Goal: Complete Application Form: Complete application form

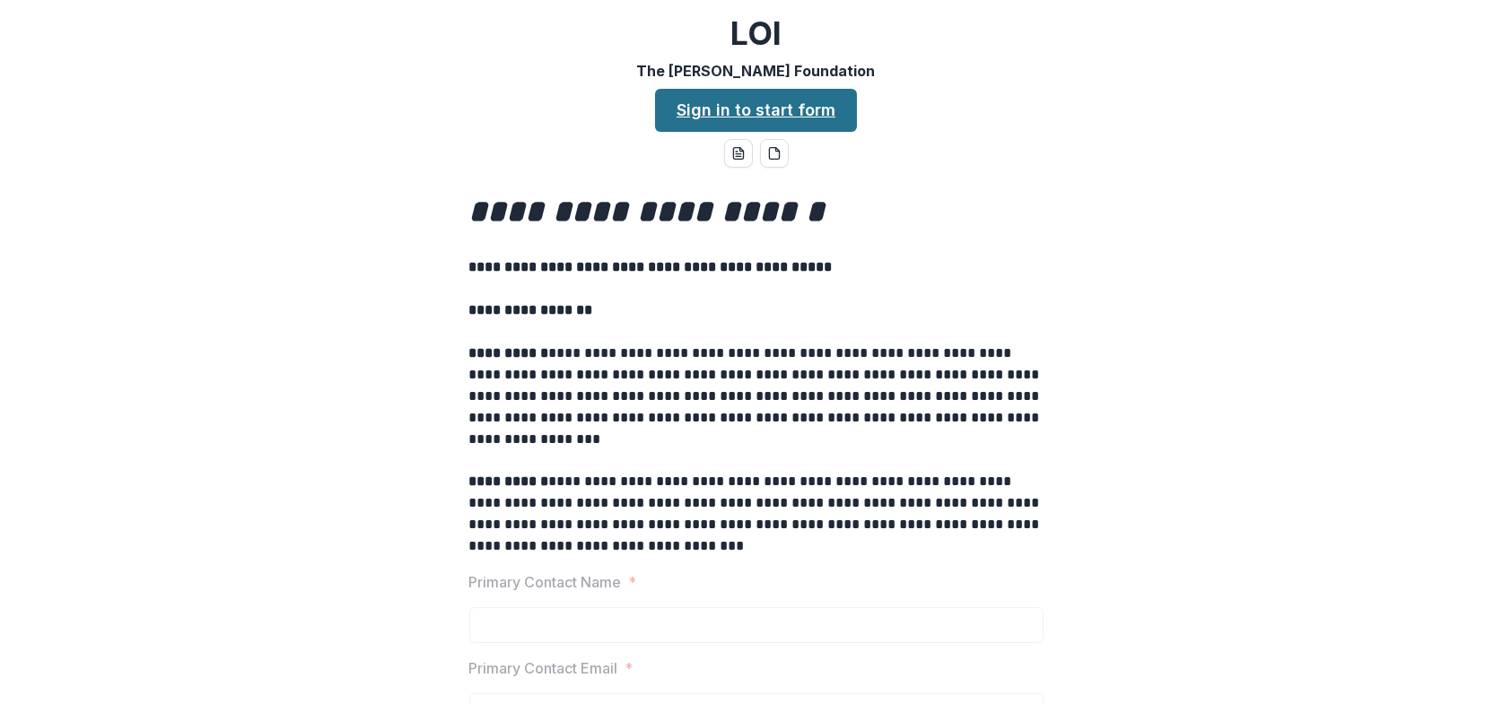
click at [748, 109] on link "Sign in to start form" at bounding box center [756, 110] width 202 height 43
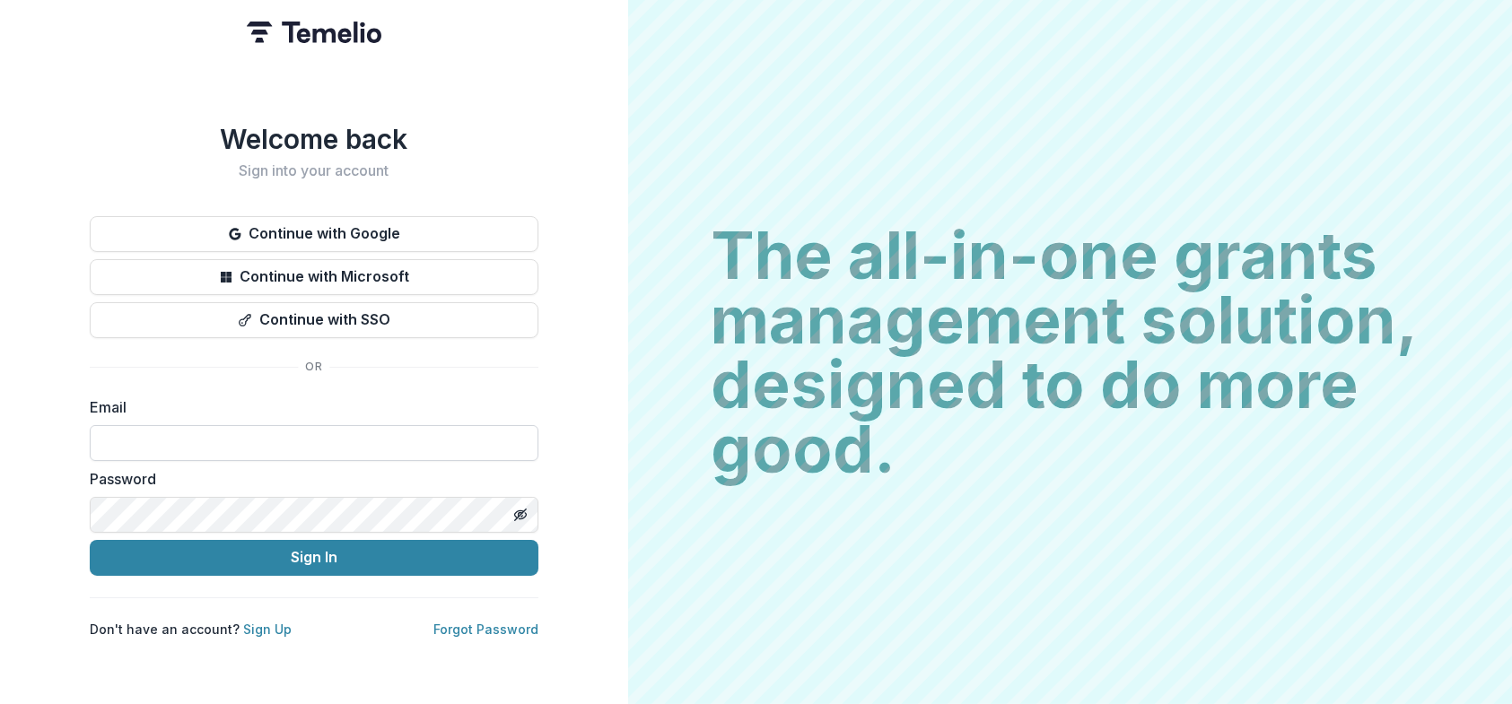
drag, startPoint x: 0, startPoint y: 0, endPoint x: 132, endPoint y: 442, distance: 461.6
click at [132, 442] on input at bounding box center [314, 443] width 449 height 36
type input "**********"
click at [90, 540] on button "Sign In" at bounding box center [314, 558] width 449 height 36
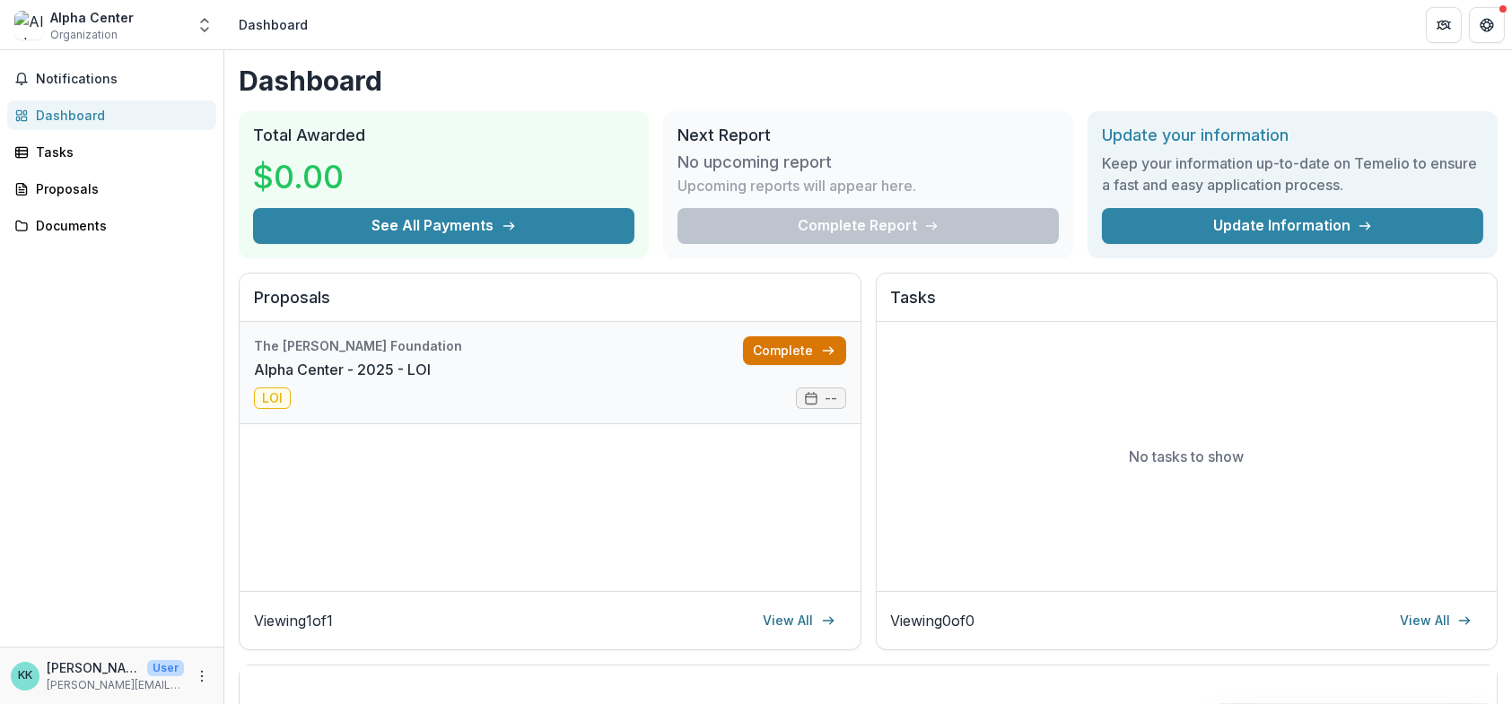
click at [782, 353] on link "Complete" at bounding box center [794, 351] width 103 height 29
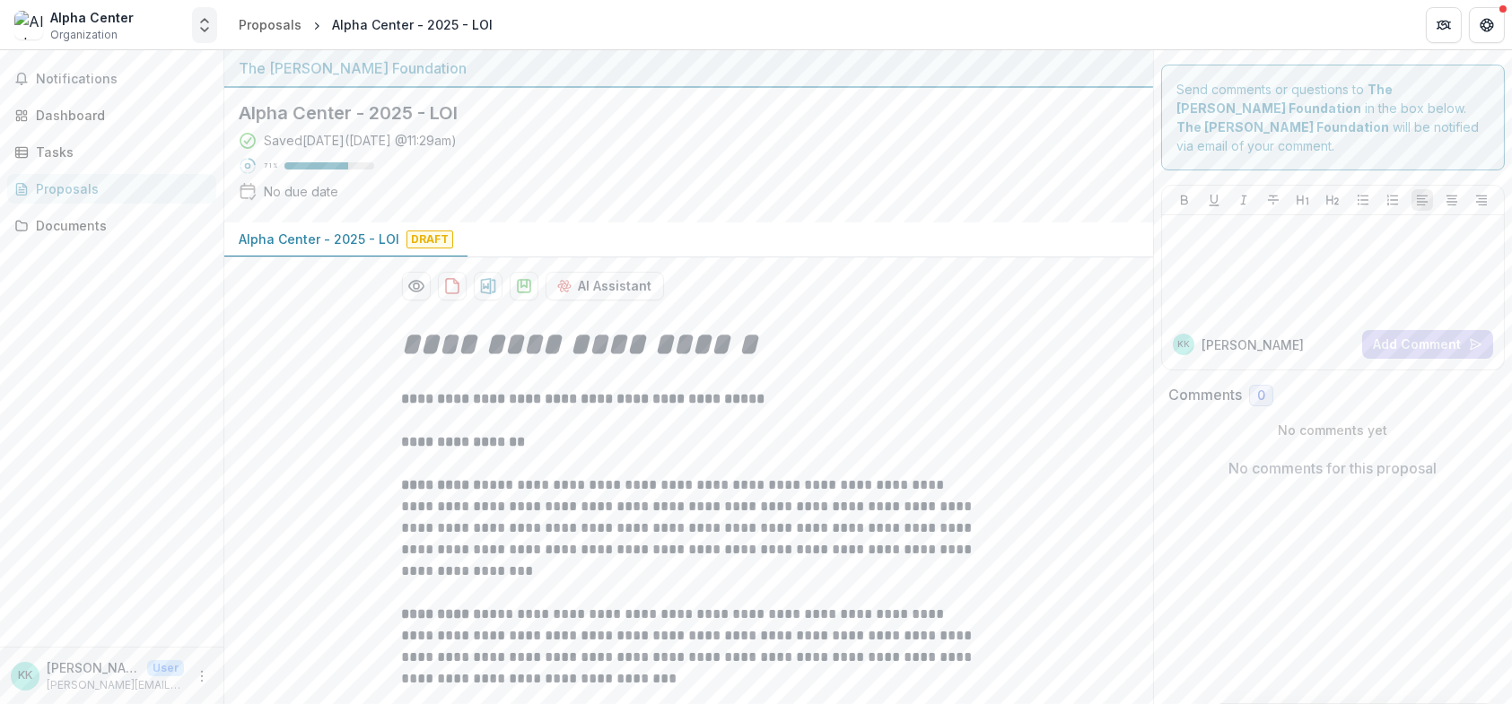
click at [200, 31] on icon "Open entity switcher" at bounding box center [205, 25] width 18 height 18
click at [107, 96] on div "Alpha Center" at bounding box center [85, 97] width 82 height 19
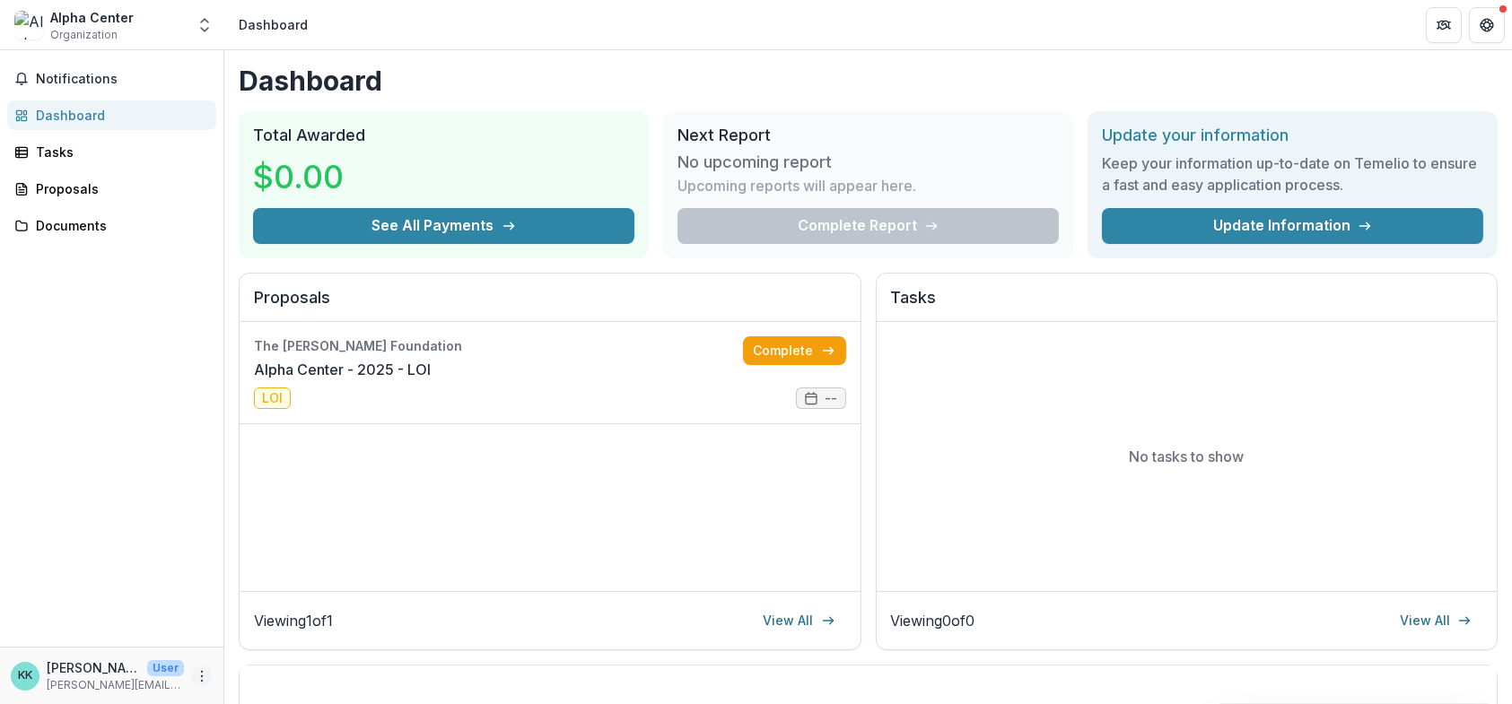
click at [203, 678] on icon "More" at bounding box center [202, 676] width 14 height 14
click at [275, 673] on button "Logout" at bounding box center [320, 668] width 192 height 30
